Goal: Information Seeking & Learning: Check status

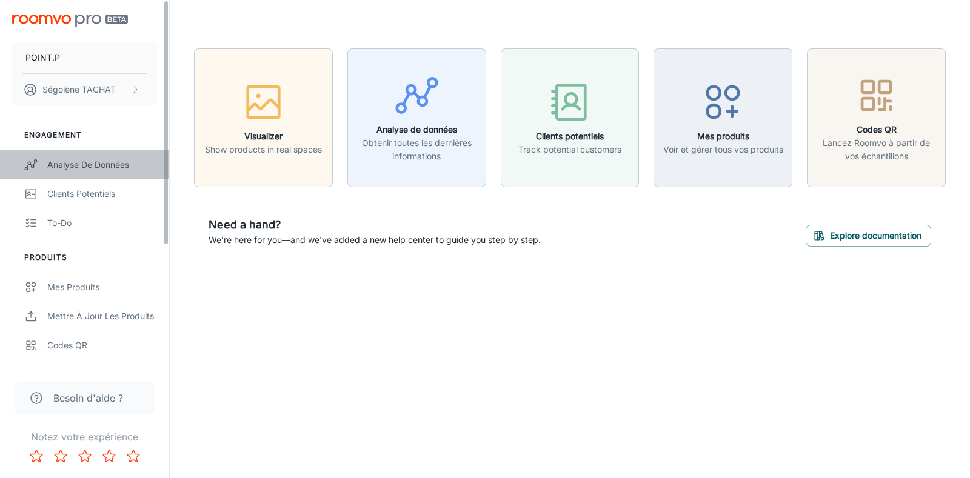
click at [87, 166] on div "Analyse de données" at bounding box center [102, 164] width 110 height 13
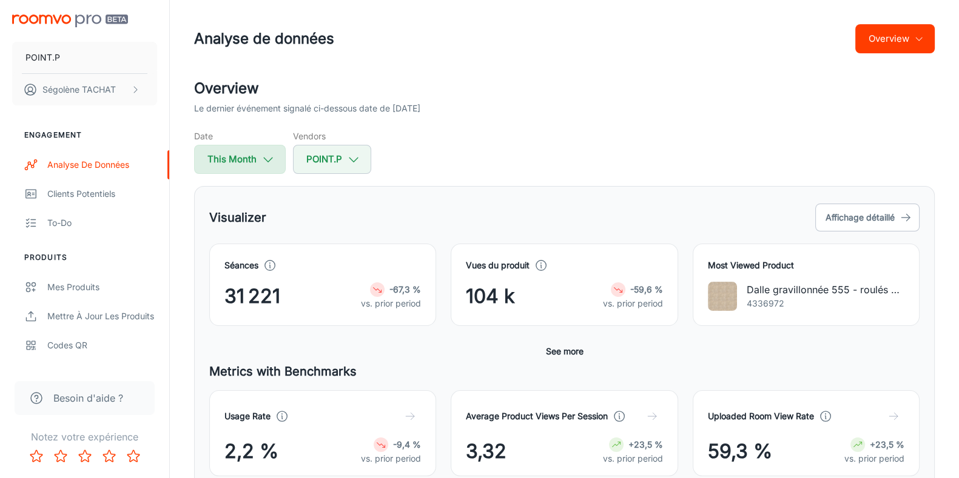
click at [238, 170] on button "This Month" at bounding box center [240, 159] width 92 height 29
select select "7"
select select "2025"
select select "7"
select select "2025"
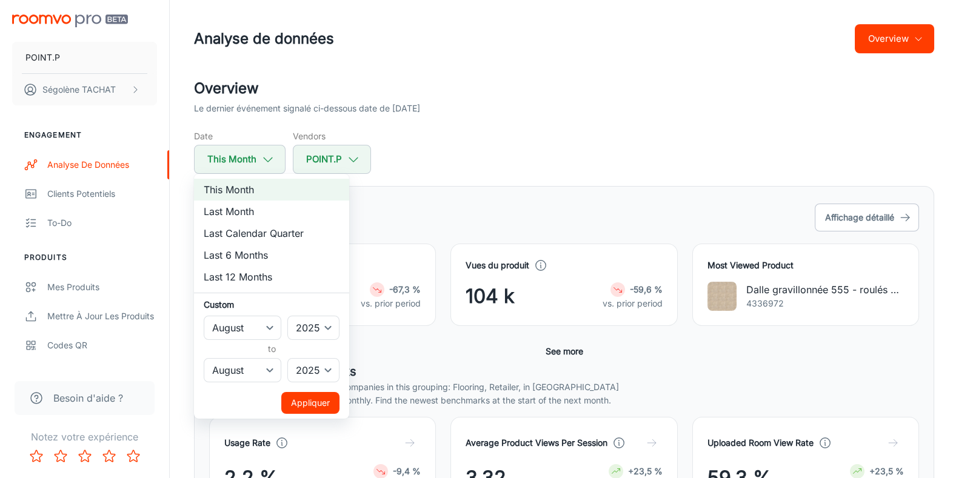
click at [240, 273] on li "Last 12 Months" at bounding box center [271, 277] width 155 height 22
select select "2024"
select select "6"
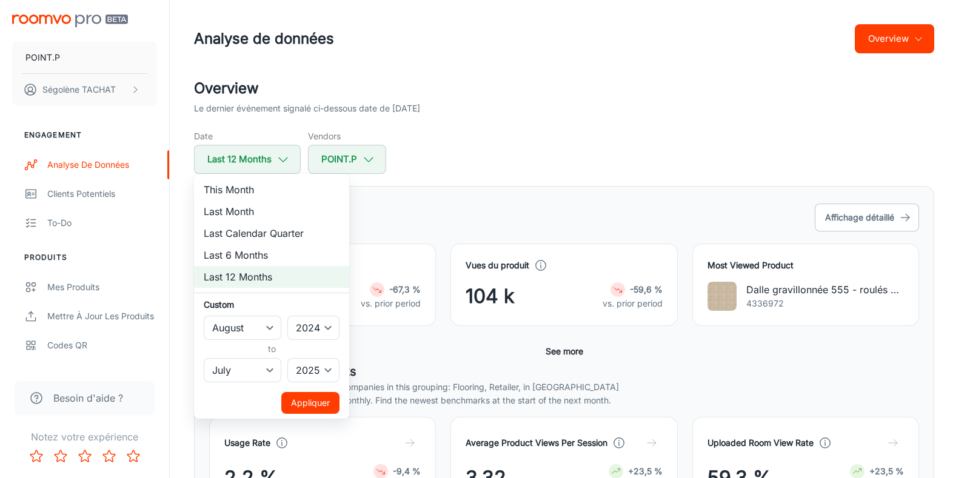
click at [315, 401] on button "Appliquer" at bounding box center [310, 403] width 58 height 22
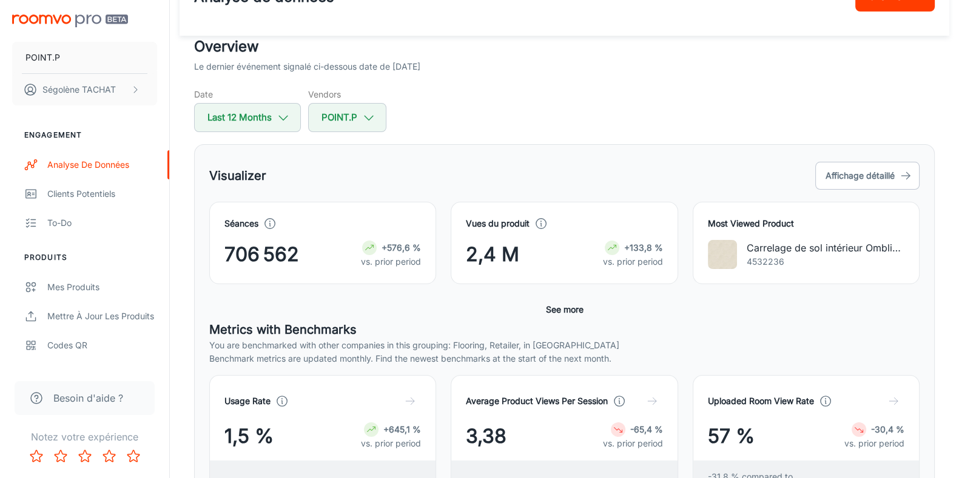
scroll to position [75, 0]
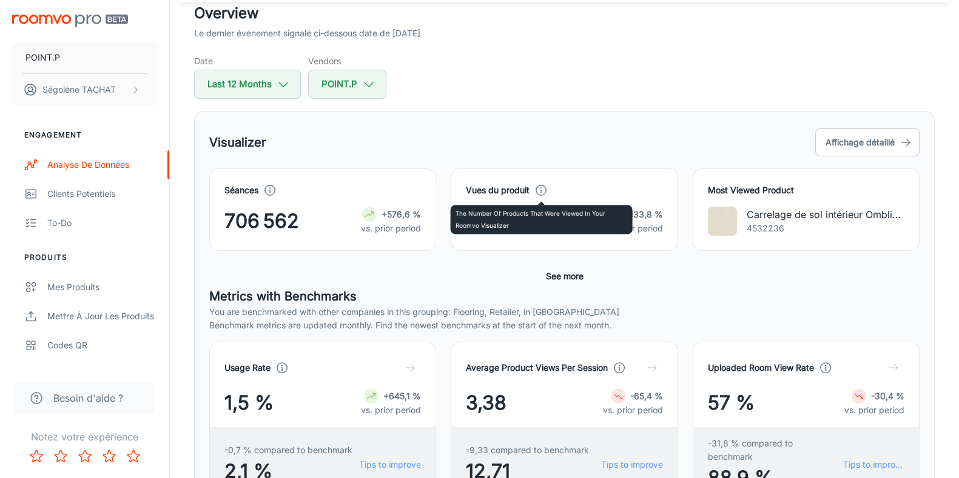
click at [539, 190] on icon at bounding box center [540, 190] width 13 height 13
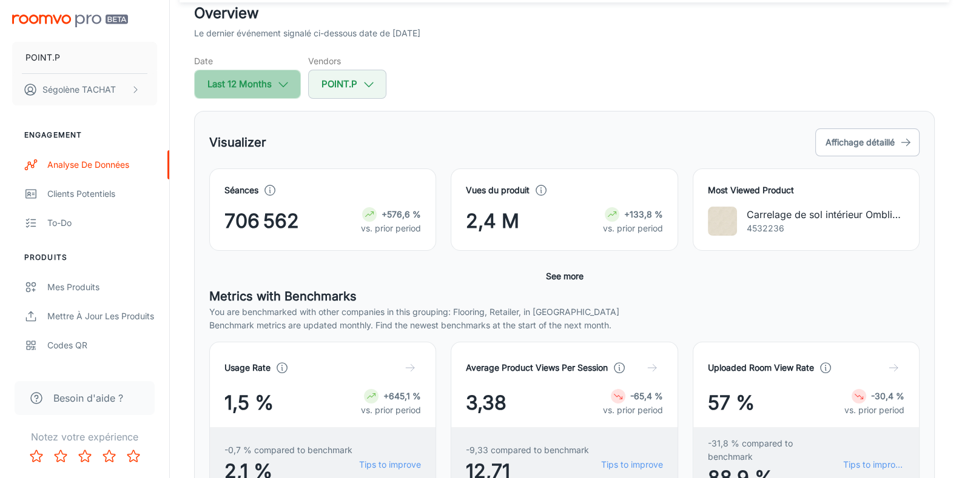
click at [292, 78] on button "Last 12 Months" at bounding box center [247, 84] width 107 height 29
select select "7"
select select "2024"
select select "6"
select select "2025"
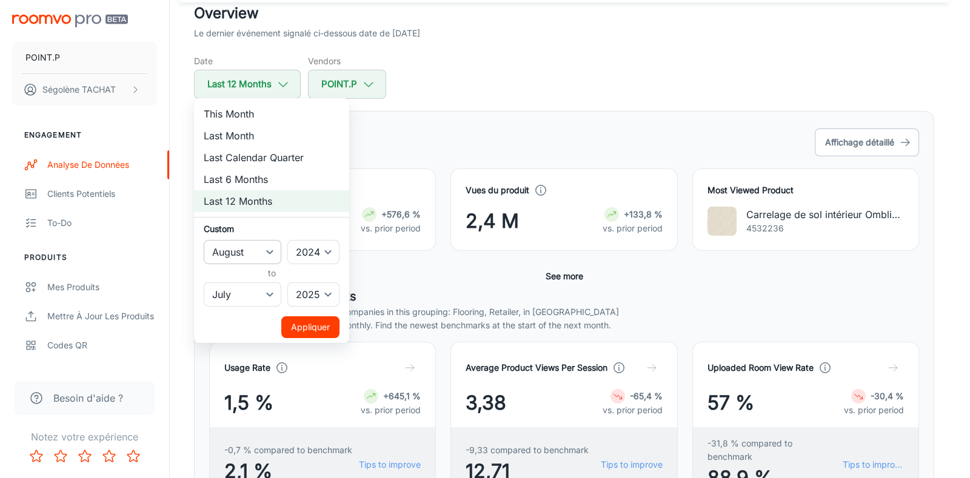
click at [271, 250] on select "January February March April May June July August September October November De…" at bounding box center [243, 252] width 78 height 24
select select "0"
click at [204, 240] on select "January February March April May June July August September October November De…" at bounding box center [243, 252] width 78 height 24
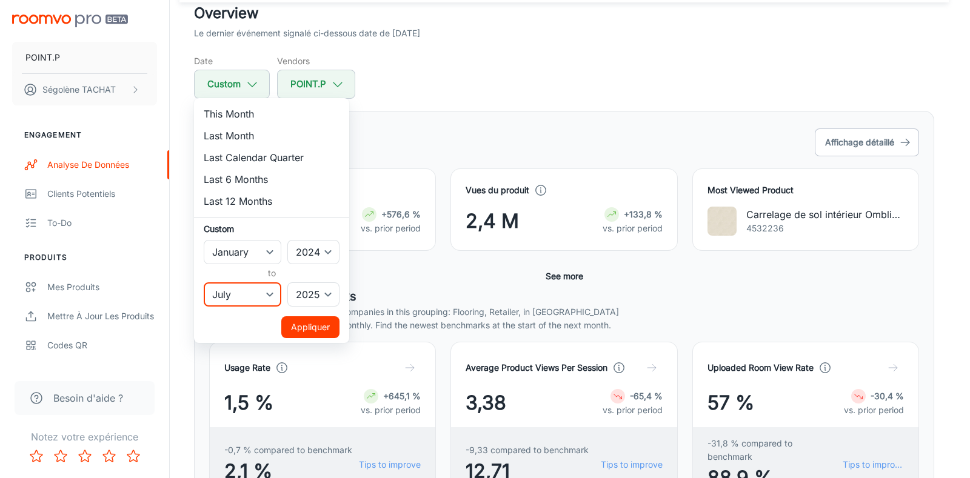
click at [261, 297] on select "January February March April May June July August September October November De…" at bounding box center [243, 295] width 78 height 24
select select "5"
click at [204, 283] on select "January February March April May June July August September October November De…" at bounding box center [243, 295] width 78 height 24
click at [246, 294] on select "January February March April May June July August September October November De…" at bounding box center [243, 295] width 78 height 24
click at [328, 195] on li "Last 12 Months" at bounding box center [271, 201] width 155 height 22
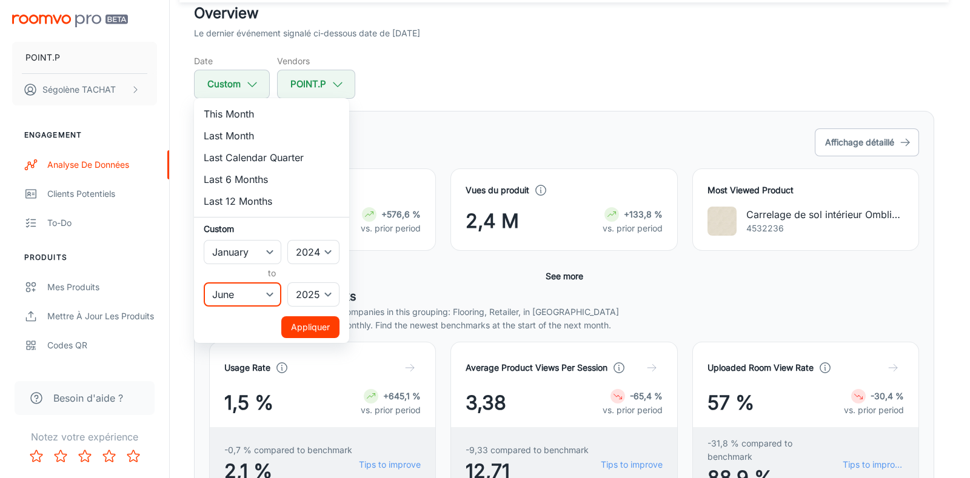
select select "7"
select select "6"
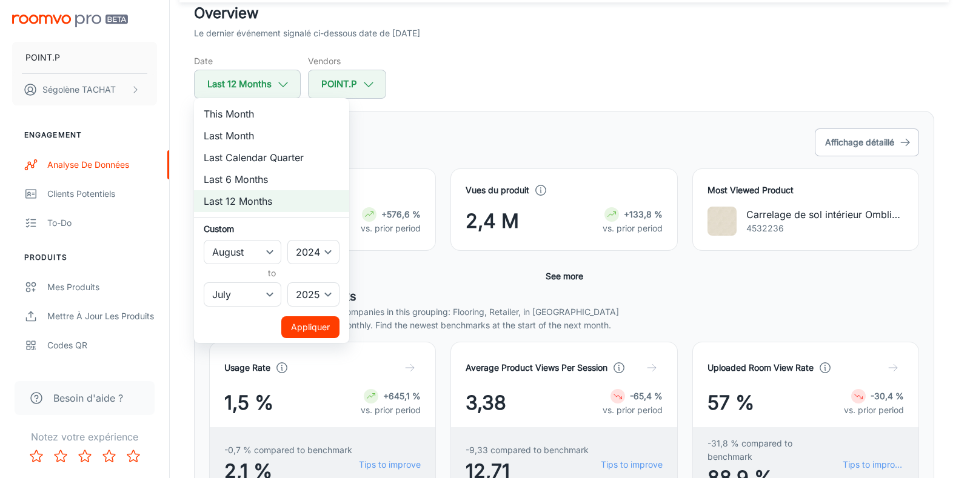
click at [316, 326] on button "Appliquer" at bounding box center [310, 328] width 58 height 22
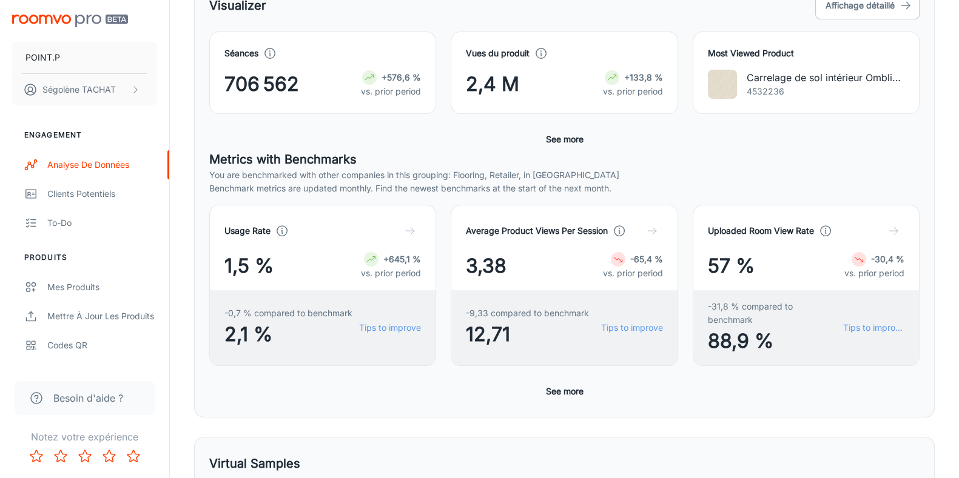
scroll to position [113, 0]
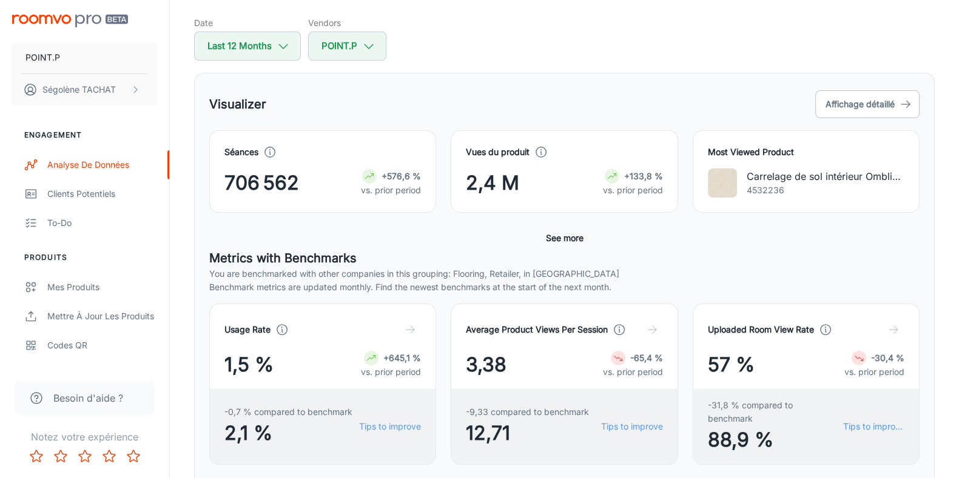
click at [263, 73] on div "Visualizer Affichage détaillé Séances 706 562 +576,6 % vs. prior period Vues du…" at bounding box center [564, 295] width 740 height 444
click at [252, 57] on button "Last 12 Months" at bounding box center [247, 46] width 107 height 29
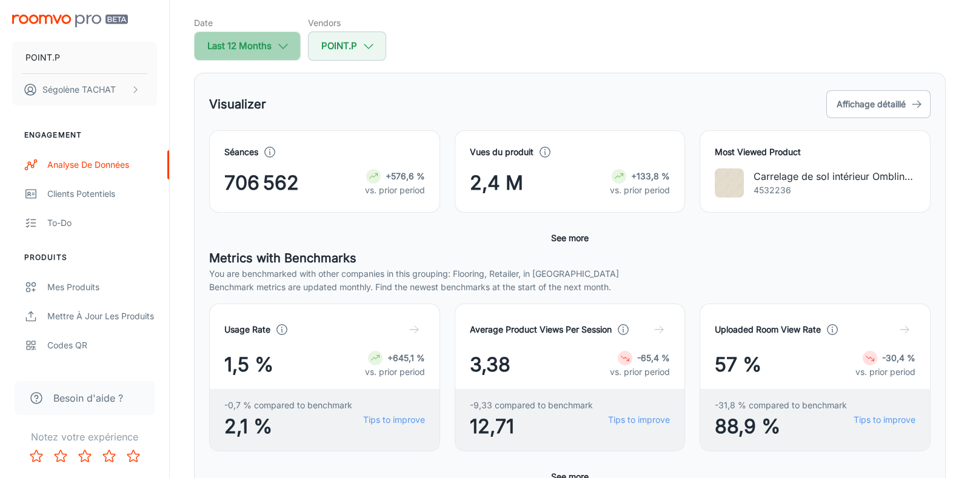
select select "7"
select select "2024"
select select "6"
select select "2025"
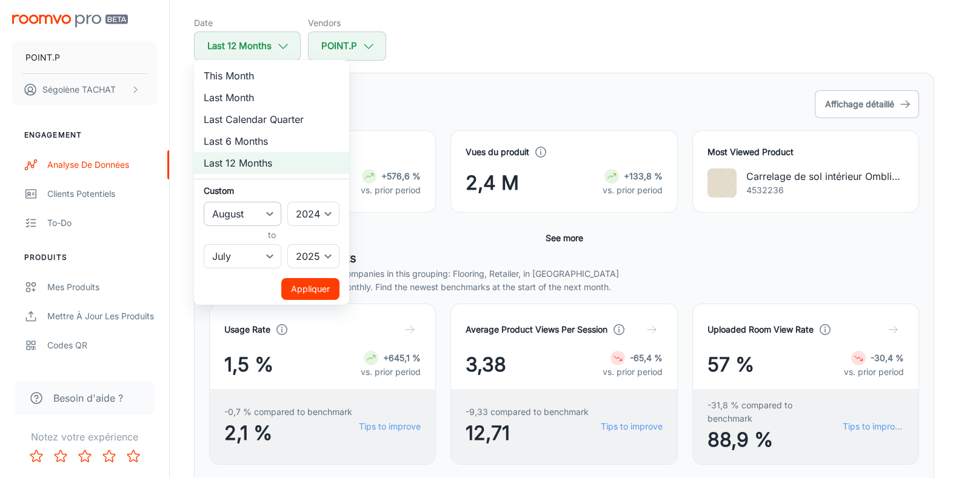
click at [243, 207] on select "January February March April May June July August September October November De…" at bounding box center [243, 214] width 78 height 24
select select "0"
click at [204, 202] on select "January February March April May June July August September October November De…" at bounding box center [243, 214] width 78 height 24
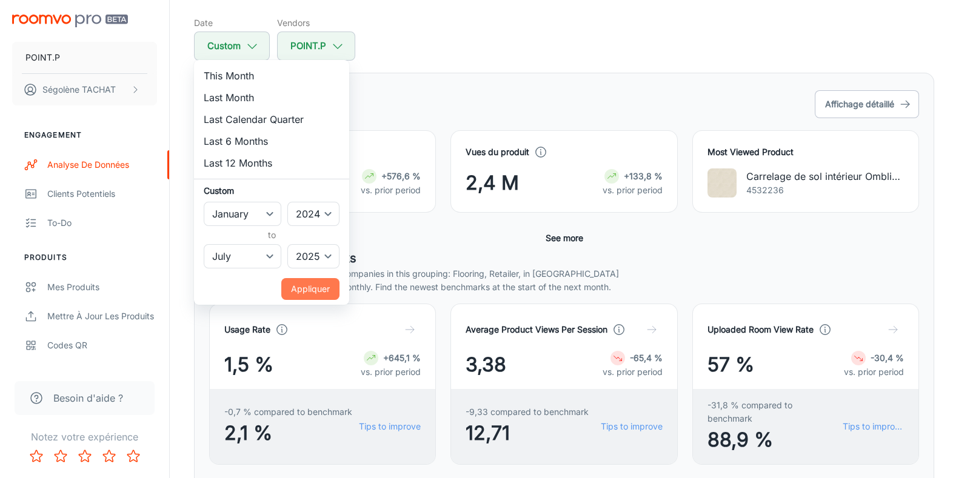
click at [320, 290] on button "Appliquer" at bounding box center [310, 289] width 58 height 22
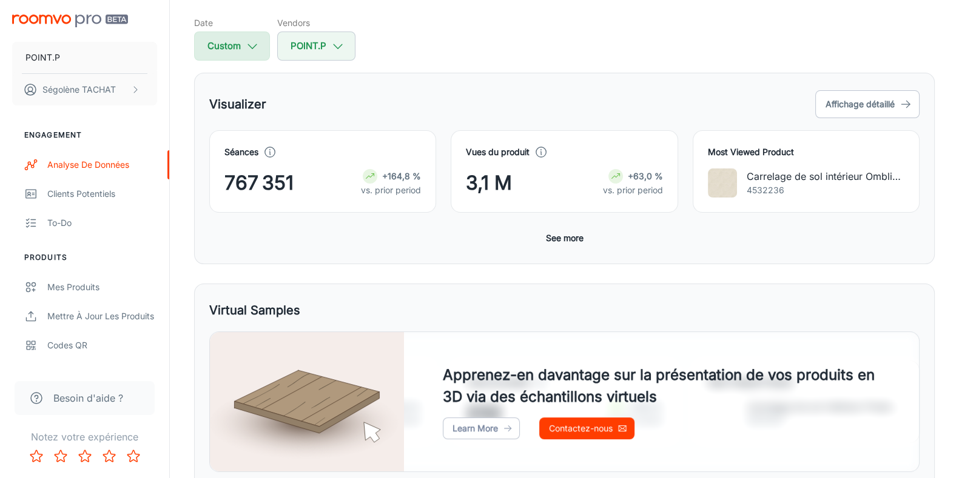
click at [236, 47] on button "Custom" at bounding box center [232, 46] width 76 height 29
select select "2024"
select select "6"
select select "2025"
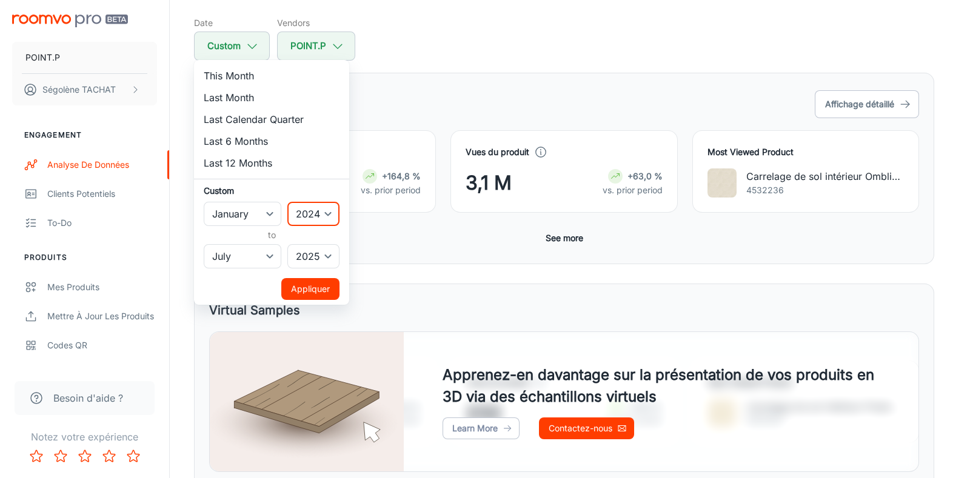
click at [309, 219] on select "2022 2023 2024 2025" at bounding box center [313, 214] width 52 height 24
select select "2025"
click at [288, 202] on select "2022 2023 2024 2025" at bounding box center [313, 214] width 52 height 24
click at [306, 284] on button "Appliquer" at bounding box center [310, 289] width 58 height 22
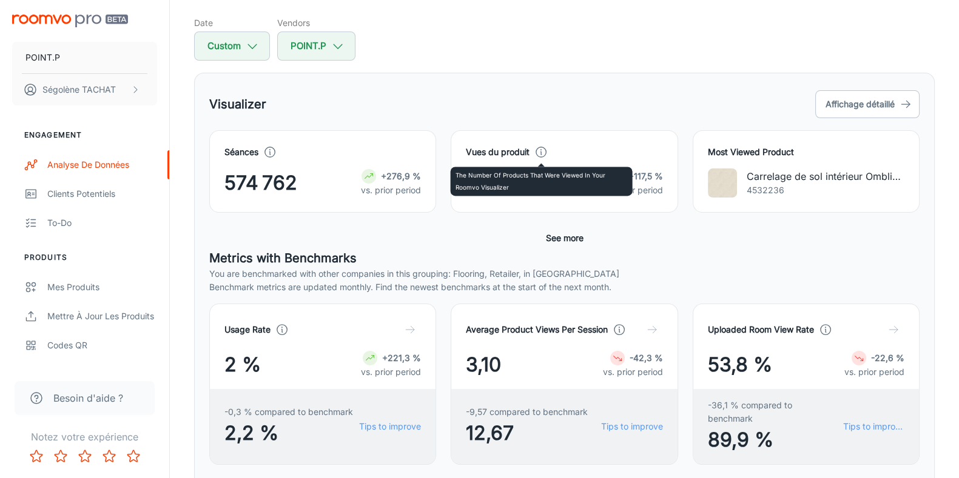
click at [541, 147] on icon at bounding box center [540, 152] width 13 height 13
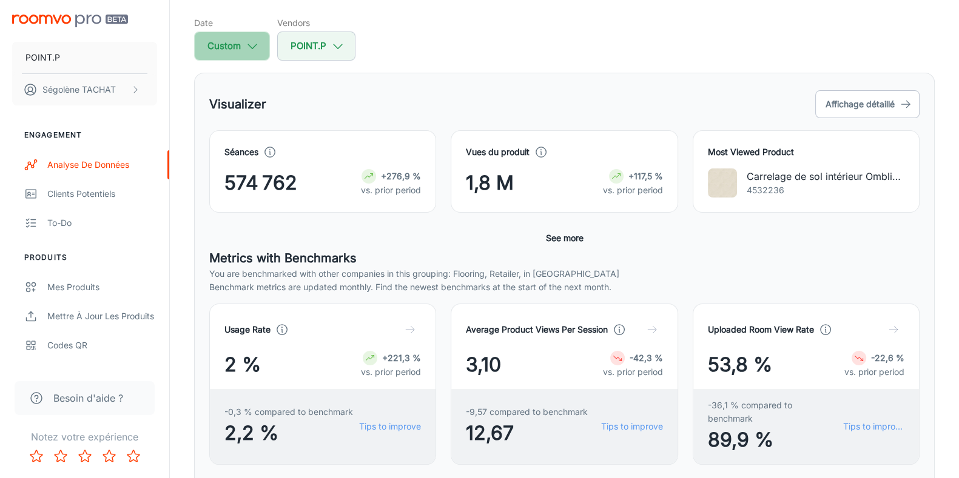
click at [235, 38] on button "Custom" at bounding box center [232, 46] width 76 height 29
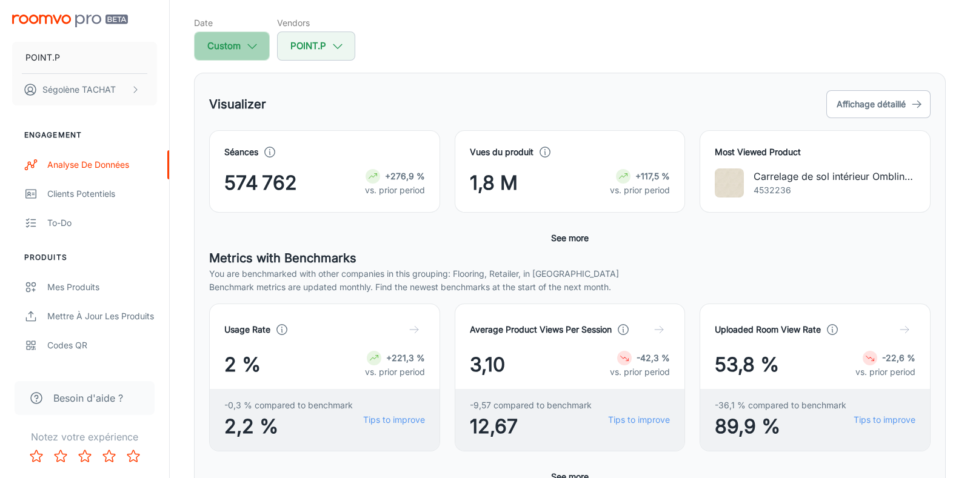
select select "2025"
select select "6"
select select "2025"
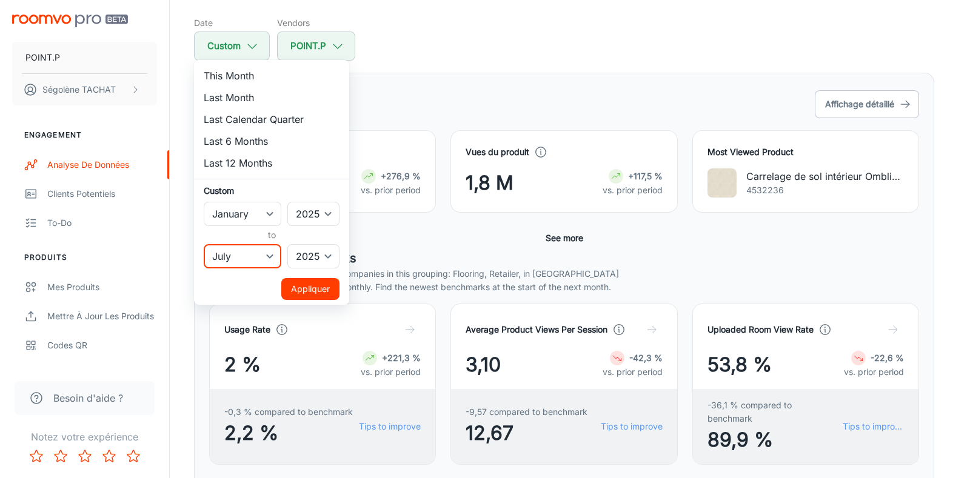
click at [261, 261] on select "January February March April May June July August September October November De…" at bounding box center [243, 256] width 78 height 24
select select "5"
click at [204, 244] on select "January February March April May June July August September October November De…" at bounding box center [243, 256] width 78 height 24
click at [313, 292] on button "Appliquer" at bounding box center [310, 289] width 58 height 22
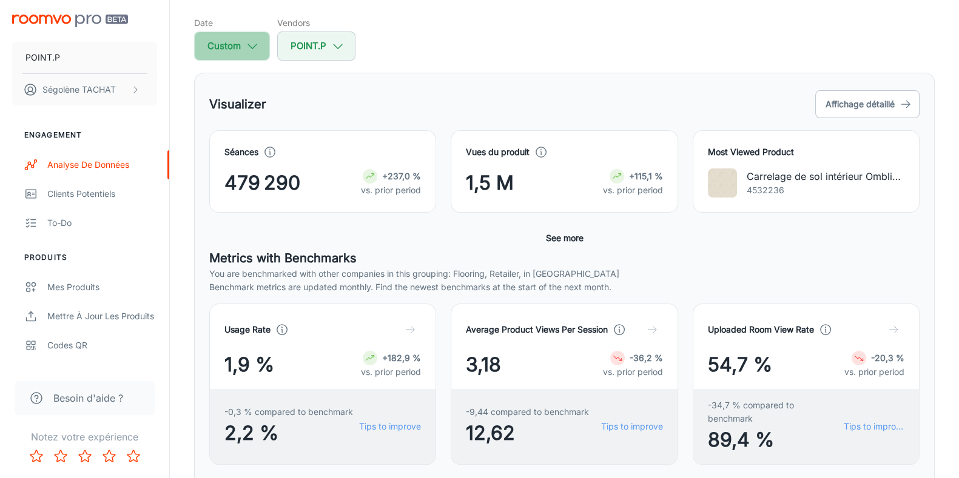
click at [221, 38] on button "Custom" at bounding box center [232, 46] width 76 height 29
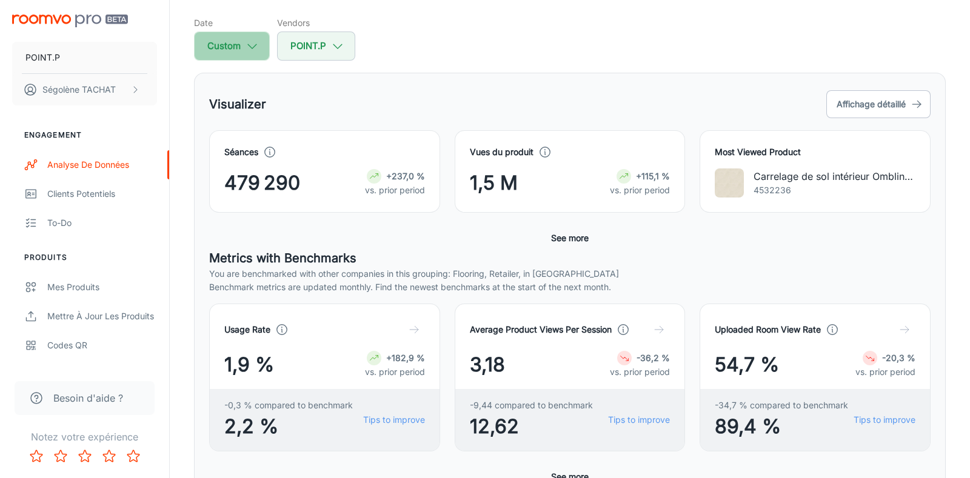
select select "2025"
select select "5"
select select "2025"
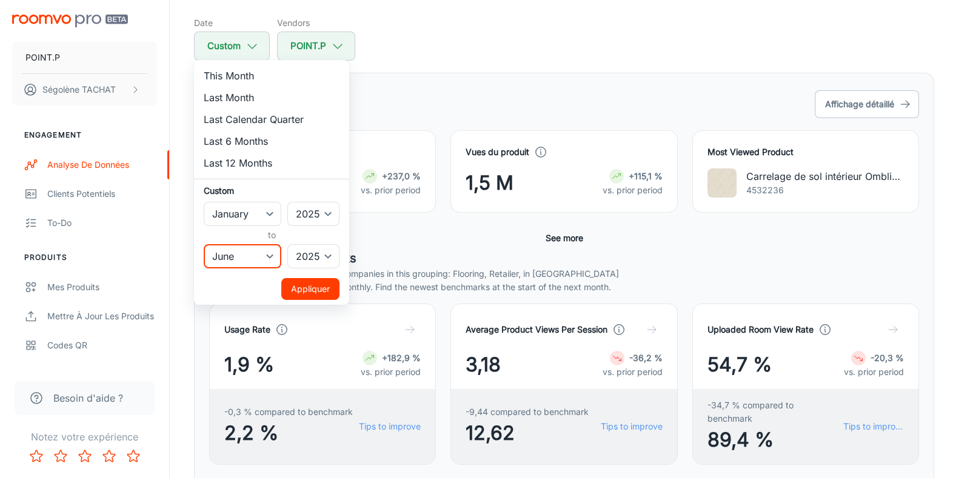
click at [249, 256] on select "January February March April May June July August September October November De…" at bounding box center [243, 256] width 78 height 24
select select "0"
click at [204, 244] on select "January February March April May June July August September October November De…" at bounding box center [243, 256] width 78 height 24
click at [306, 287] on button "Appliquer" at bounding box center [310, 289] width 58 height 22
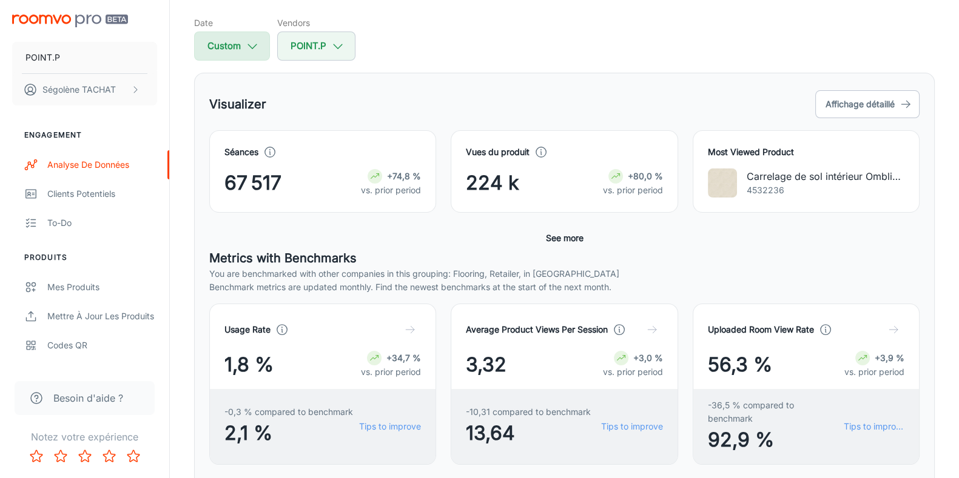
click at [248, 45] on icon "button" at bounding box center [252, 45] width 13 height 13
select select "2025"
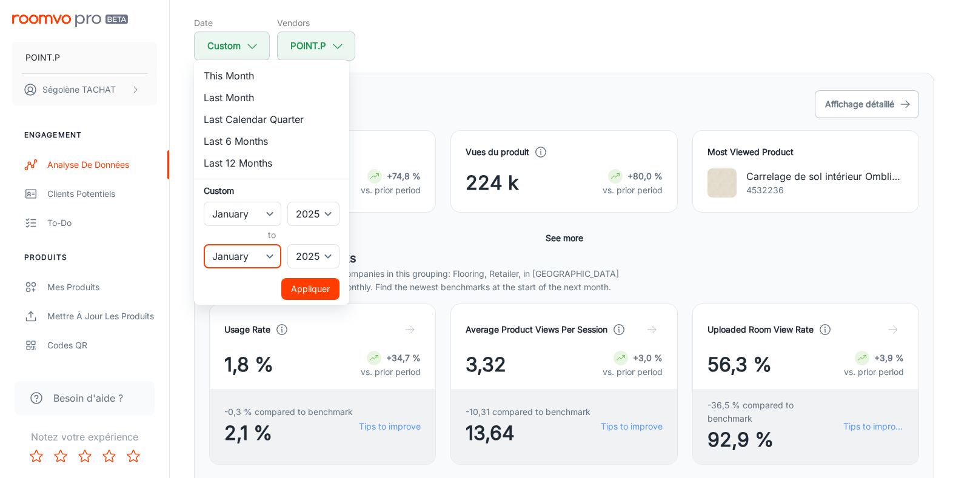
click at [238, 252] on select "January February March April May June July August September October November De…" at bounding box center [243, 256] width 78 height 24
select select "5"
click at [204, 244] on select "January February March April May June July August September October November De…" at bounding box center [243, 256] width 78 height 24
click at [311, 292] on button "Appliquer" at bounding box center [310, 289] width 58 height 22
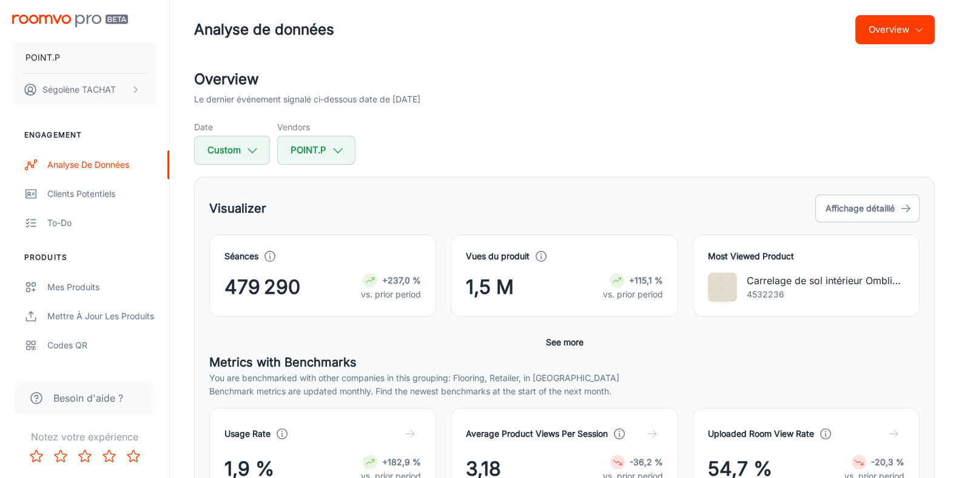
scroll to position [0, 0]
